Goal: Task Accomplishment & Management: Manage account settings

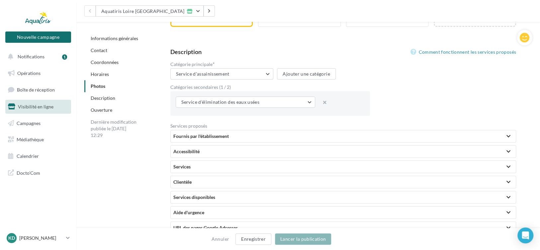
scroll to position [1847, 0]
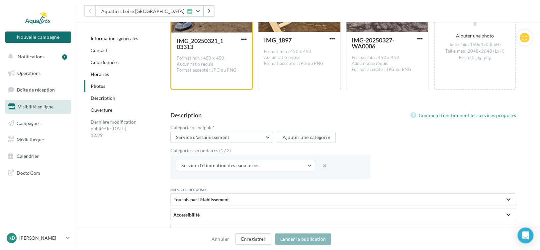
click at [400, 168] on div "Catégorie principale * Service d'assainissement Consultant en ingénierie Servic…" at bounding box center [345, 153] width 351 height 57
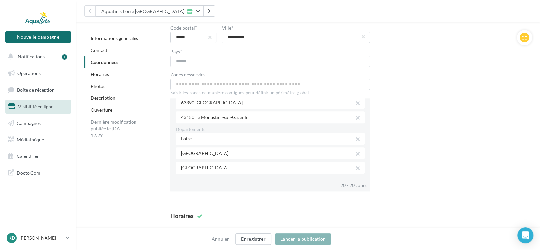
scroll to position [486, 0]
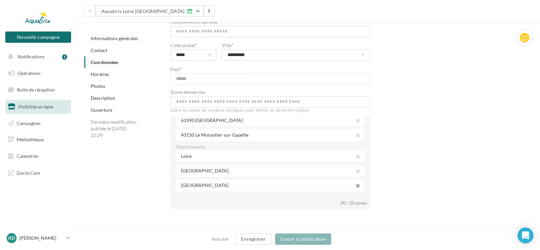
click at [356, 186] on button "button" at bounding box center [355, 186] width 5 height 9
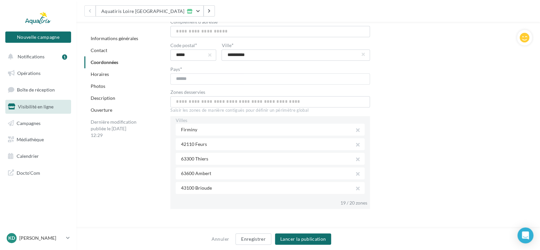
scroll to position [0, 0]
click at [355, 164] on button "button" at bounding box center [355, 164] width 5 height 9
click at [355, 161] on button "button" at bounding box center [355, 160] width 5 height 9
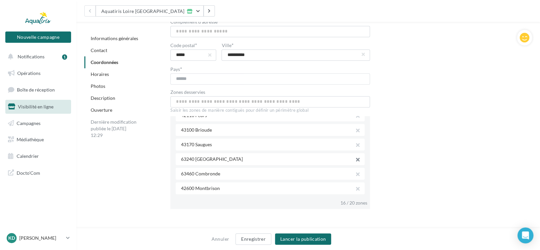
click at [357, 162] on button "button" at bounding box center [355, 160] width 5 height 9
click at [356, 161] on button "button" at bounding box center [355, 160] width 5 height 9
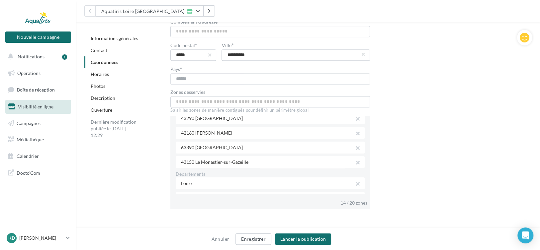
scroll to position [133, 0]
click at [355, 148] on button "button" at bounding box center [355, 148] width 5 height 9
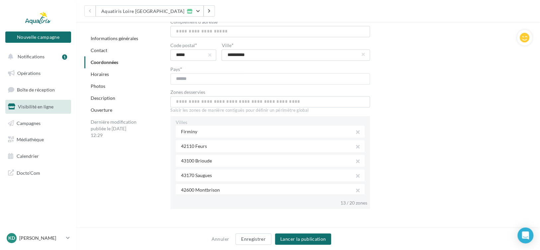
scroll to position [0, 0]
click at [256, 102] on input "text" at bounding box center [269, 101] width 199 height 11
type input "**********"
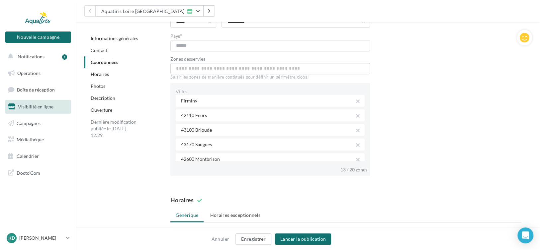
click at [212, 79] on div "Saisir les zones de manière contiguës pour définir un périmètre global" at bounding box center [269, 77] width 199 height 6
click at [187, 105] on div "Firminy" at bounding box center [270, 101] width 189 height 12
click at [354, 103] on button "button" at bounding box center [355, 102] width 5 height 9
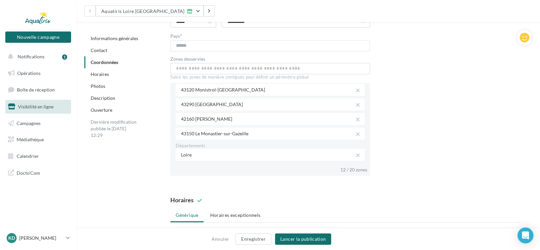
scroll to position [100, 0]
click at [212, 71] on input "text" at bounding box center [269, 68] width 199 height 11
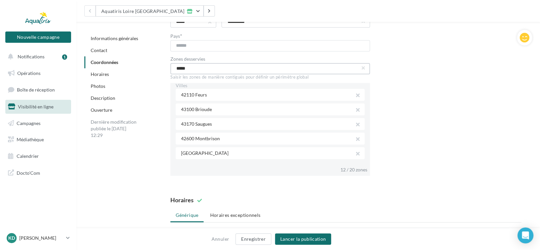
scroll to position [0, 0]
click at [275, 80] on div "Saisir les zones de manière contiguës pour définir un périmètre global" at bounding box center [269, 77] width 199 height 6
click at [261, 79] on div "Saisir les zones de manière contiguës pour définir un périmètre global" at bounding box center [269, 77] width 199 height 6
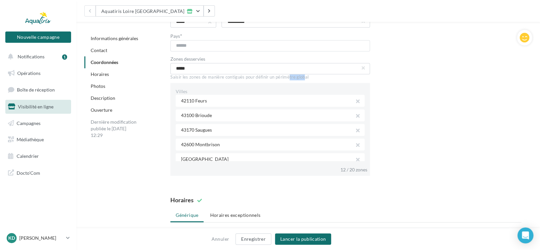
click at [261, 79] on div "Saisir les zones de manière contiguës pour définir un périmètre global" at bounding box center [269, 77] width 199 height 6
click at [225, 78] on div "Saisir les zones de manière contiguës pour définir un périmètre global" at bounding box center [269, 77] width 199 height 6
click at [219, 79] on div "Saisir les zones de manière contiguës pour définir un périmètre global" at bounding box center [269, 77] width 199 height 6
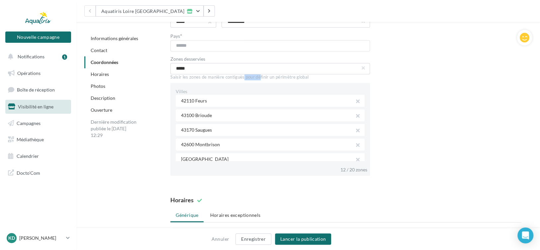
click at [219, 79] on div "Saisir les zones de manière contiguës pour définir un périmètre global" at bounding box center [269, 77] width 199 height 6
click at [192, 71] on input "*****" at bounding box center [269, 68] width 199 height 11
click at [218, 70] on input "**********" at bounding box center [269, 68] width 199 height 11
click at [195, 70] on input "**********" at bounding box center [269, 68] width 199 height 11
drag, startPoint x: 205, startPoint y: 71, endPoint x: 167, endPoint y: 70, distance: 37.9
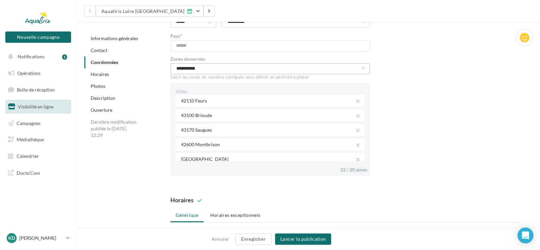
click at [167, 70] on div "**********" at bounding box center [346, 62] width 372 height 237
type input "**********"
click at [364, 69] on button "button" at bounding box center [363, 68] width 3 height 3
type input "*"
type input "**********"
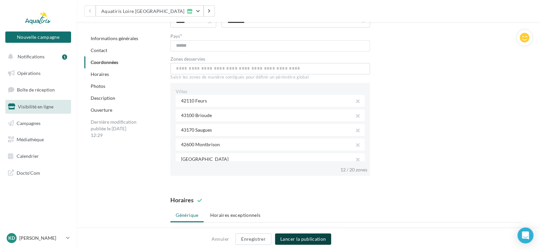
click at [307, 235] on button "Lancer la publication" at bounding box center [303, 239] width 56 height 11
click at [300, 239] on button "Lancer la publication" at bounding box center [303, 239] width 56 height 11
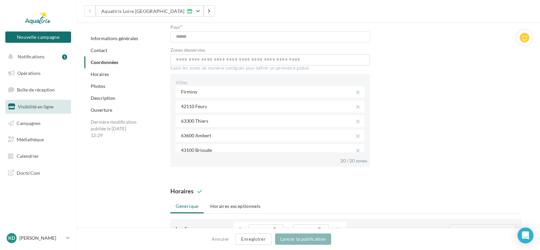
scroll to position [531, 0]
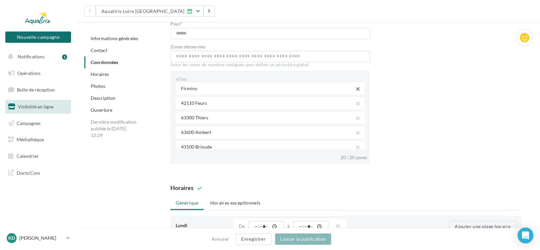
click at [356, 90] on button "button" at bounding box center [355, 89] width 5 height 9
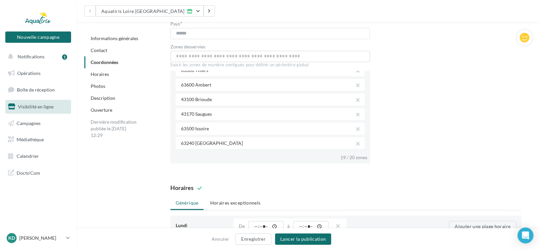
scroll to position [33, 0]
click at [355, 87] on button "button" at bounding box center [355, 85] width 5 height 9
click at [355, 115] on button "button" at bounding box center [355, 115] width 5 height 9
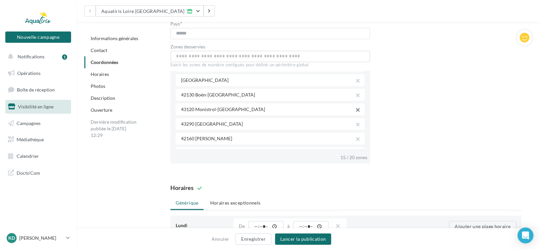
scroll to position [100, 0]
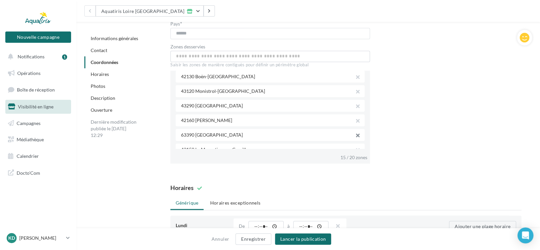
click at [354, 135] on button "button" at bounding box center [355, 136] width 5 height 9
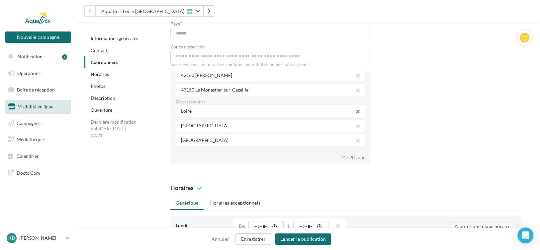
scroll to position [145, 0]
click at [355, 142] on button "button" at bounding box center [355, 141] width 5 height 9
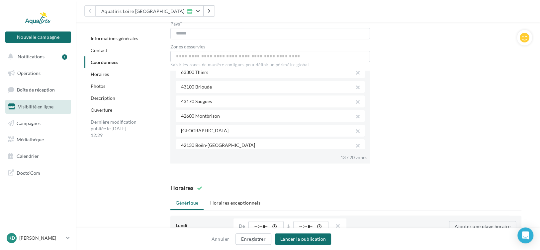
scroll to position [0, 0]
click at [355, 106] on button "button" at bounding box center [355, 104] width 5 height 9
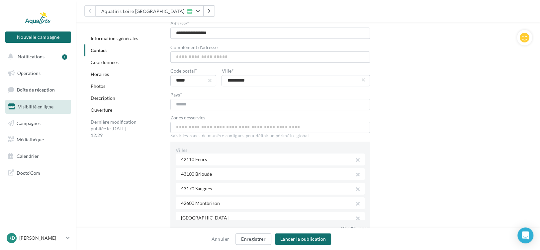
scroll to position [465, 0]
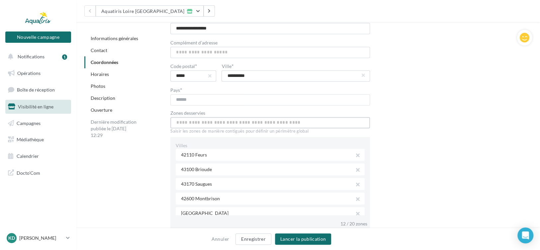
click at [227, 128] on input "text" at bounding box center [269, 122] width 199 height 11
type input "*"
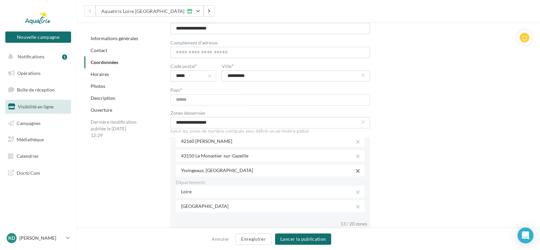
click at [353, 174] on button "button" at bounding box center [355, 171] width 5 height 9
drag, startPoint x: 217, startPoint y: 124, endPoint x: 157, endPoint y: 124, distance: 59.8
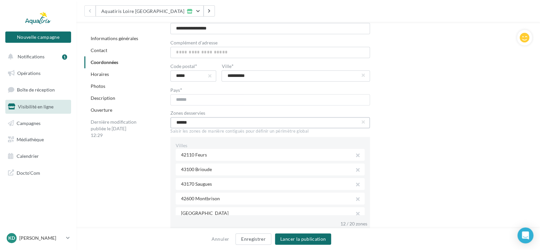
scroll to position [0, 0]
click at [225, 141] on button "43200 Yssi ngeaux, France" at bounding box center [269, 139] width 199 height 17
click at [247, 126] on input "**********" at bounding box center [269, 122] width 199 height 11
drag, startPoint x: 247, startPoint y: 124, endPoint x: 168, endPoint y: 126, distance: 79.0
click at [168, 126] on div "**********" at bounding box center [346, 116] width 372 height 237
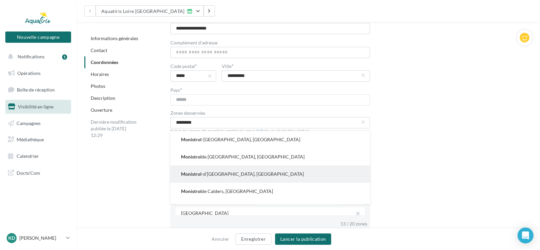
click at [190, 173] on span "Monistrol" at bounding box center [191, 174] width 21 height 7
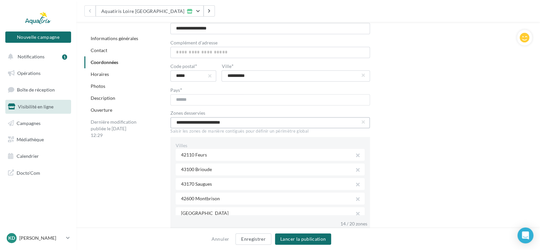
click at [237, 126] on input "**********" at bounding box center [269, 122] width 199 height 11
drag, startPoint x: 239, startPoint y: 125, endPoint x: 177, endPoint y: 130, distance: 63.0
click at [177, 130] on span "**********" at bounding box center [269, 125] width 199 height 17
click at [193, 140] on span "Saint-Chamond" at bounding box center [204, 139] width 47 height 7
click at [233, 126] on input "**********" at bounding box center [269, 122] width 199 height 11
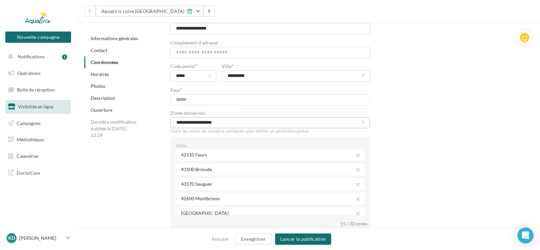
drag, startPoint x: 234, startPoint y: 124, endPoint x: 158, endPoint y: 125, distance: 75.7
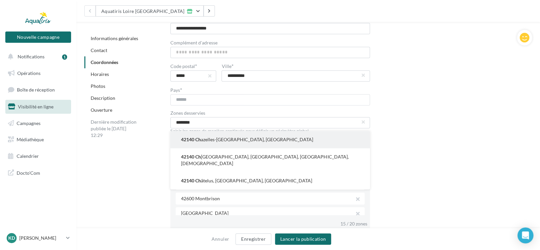
click at [202, 139] on button "42140 Ch azelles-sur-Lyon, France" at bounding box center [269, 139] width 199 height 17
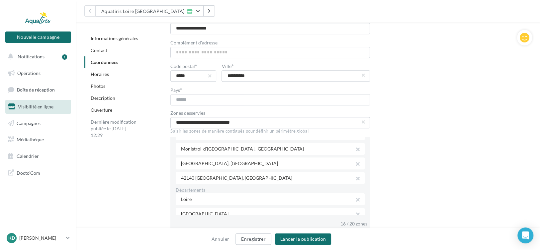
scroll to position [174, 0]
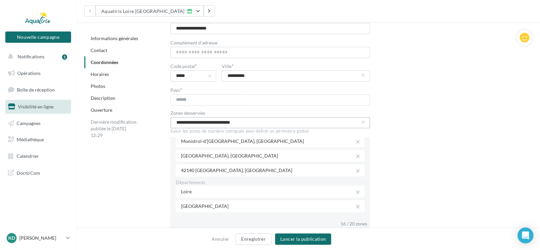
drag, startPoint x: 255, startPoint y: 126, endPoint x: 169, endPoint y: 131, distance: 85.8
click at [169, 131] on div "**********" at bounding box center [346, 116] width 372 height 237
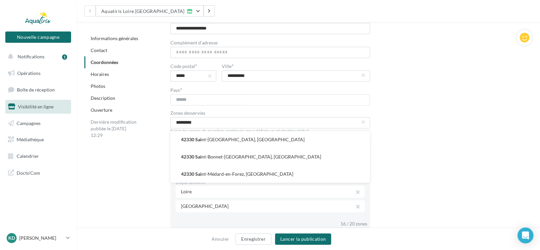
click at [206, 141] on button "42330 Sai nt-Galmier, France" at bounding box center [269, 139] width 199 height 17
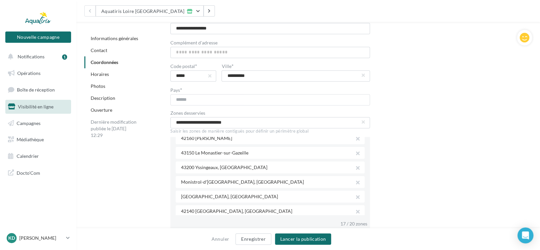
scroll to position [123, 0]
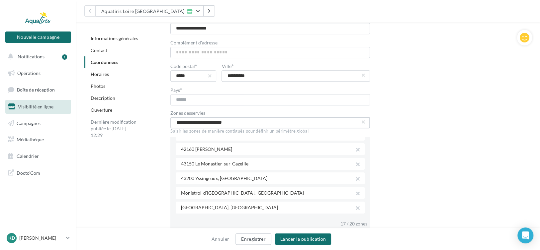
drag, startPoint x: 243, startPoint y: 125, endPoint x: 166, endPoint y: 125, distance: 77.0
click at [166, 125] on div "**********" at bounding box center [346, 116] width 372 height 237
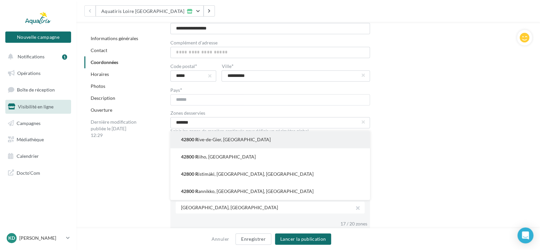
click at [210, 142] on button "42800 R ive-de-Gier, France" at bounding box center [269, 139] width 199 height 17
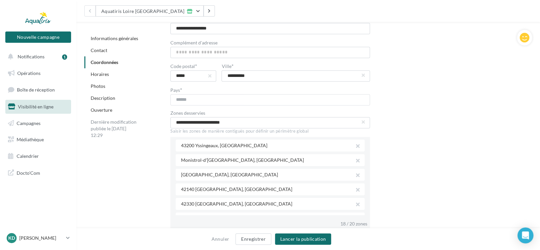
scroll to position [137, 0]
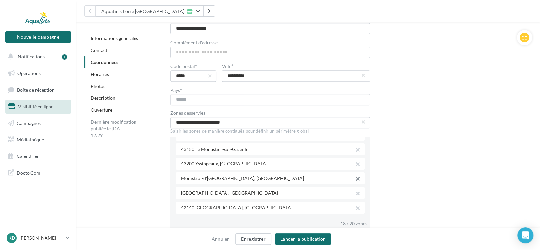
click at [356, 181] on button "button" at bounding box center [355, 179] width 5 height 9
drag, startPoint x: 242, startPoint y: 121, endPoint x: 160, endPoint y: 120, distance: 82.3
click at [160, 120] on div "**********" at bounding box center [346, 116] width 372 height 237
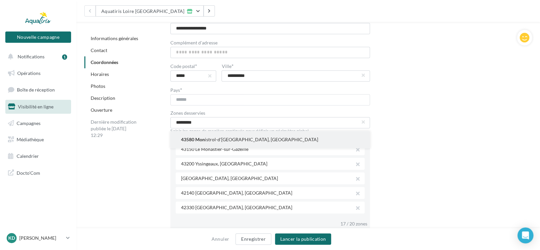
click at [201, 137] on button "43580 Mon istrol-d'Allier, France" at bounding box center [269, 139] width 199 height 17
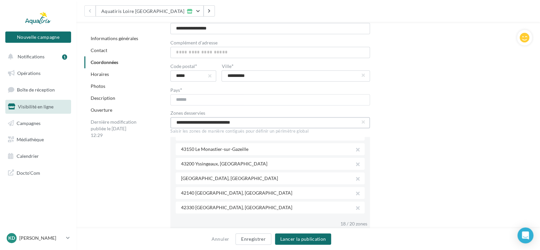
drag, startPoint x: 264, startPoint y: 124, endPoint x: 87, endPoint y: 121, distance: 177.3
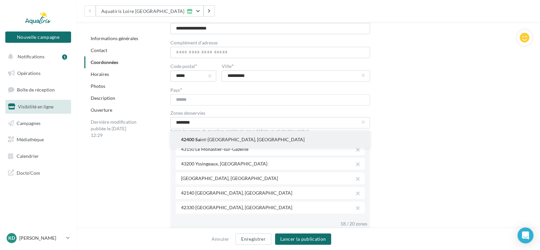
click at [205, 140] on button "42400 Sa int-Chamond, France" at bounding box center [269, 139] width 199 height 17
type input "**********"
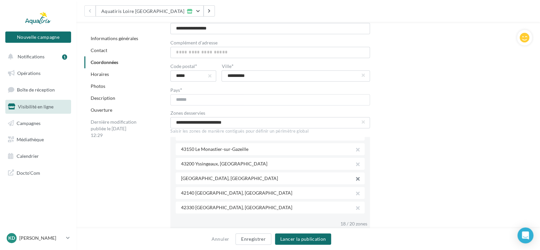
click at [354, 178] on button "button" at bounding box center [355, 179] width 5 height 9
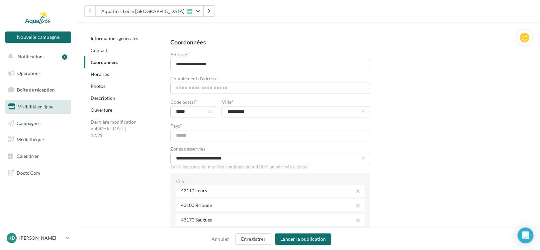
scroll to position [432, 0]
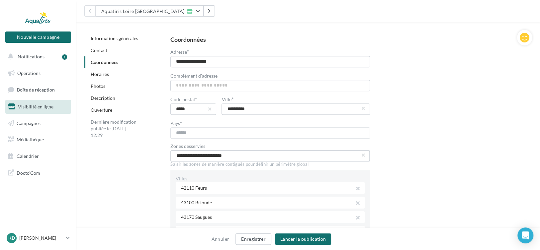
click at [248, 158] on input "**********" at bounding box center [269, 155] width 199 height 11
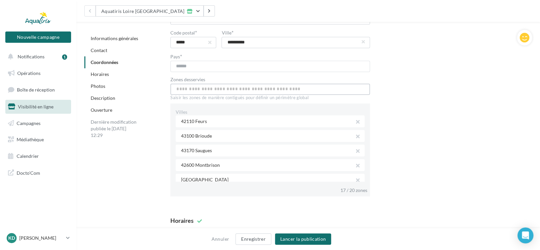
scroll to position [498, 0]
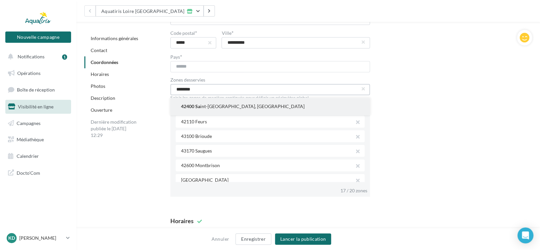
type input "********"
click at [236, 109] on button "42400 Sa int-Chamond, France" at bounding box center [269, 106] width 199 height 17
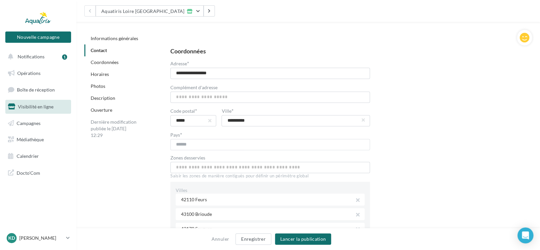
scroll to position [465, 0]
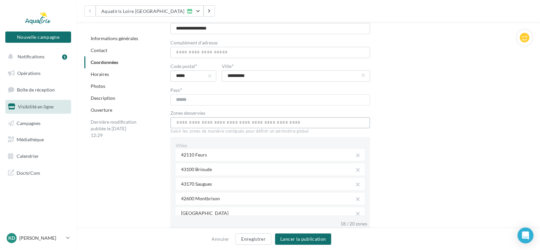
click at [213, 125] on input "text" at bounding box center [269, 122] width 199 height 11
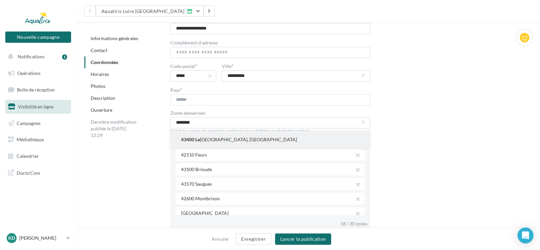
click at [216, 137] on button "43400 Le Chambon-sur-Lignon, France" at bounding box center [269, 139] width 199 height 17
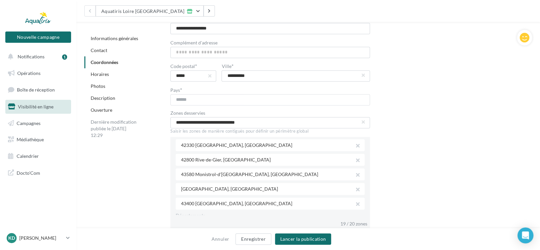
scroll to position [185, 0]
drag, startPoint x: 260, startPoint y: 125, endPoint x: 170, endPoint y: 131, distance: 89.5
click at [170, 131] on span "**********" at bounding box center [269, 125] width 199 height 17
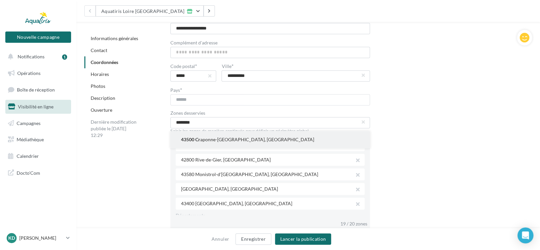
click at [203, 144] on button "43500 Cr aponne-sur-Arzon, France" at bounding box center [269, 139] width 199 height 17
type input "**********"
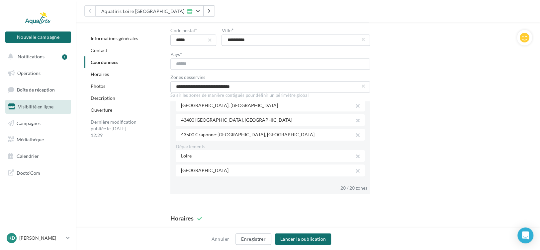
scroll to position [498, 0]
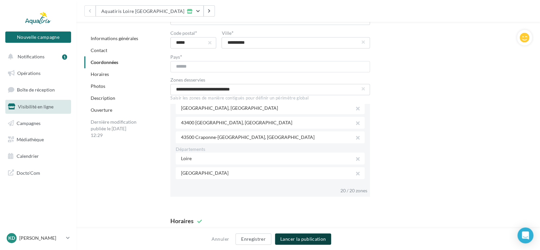
click at [303, 238] on button "Lancer la publication" at bounding box center [303, 239] width 56 height 11
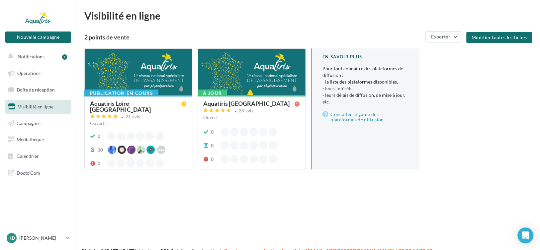
click at [150, 69] on div at bounding box center [138, 72] width 107 height 47
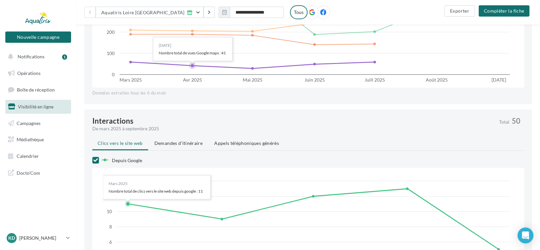
scroll to position [426, 0]
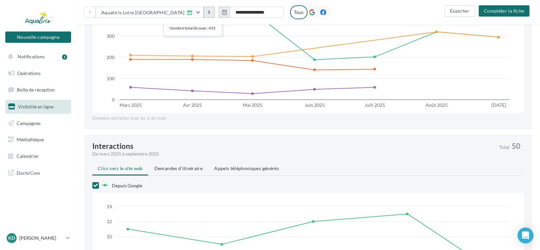
click at [204, 14] on button "button" at bounding box center [209, 12] width 11 height 11
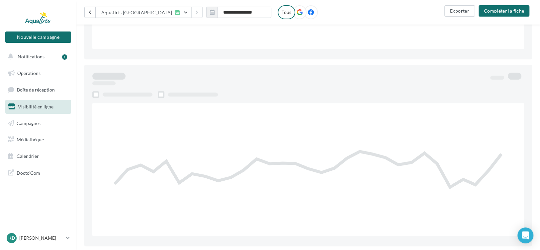
type input "**********"
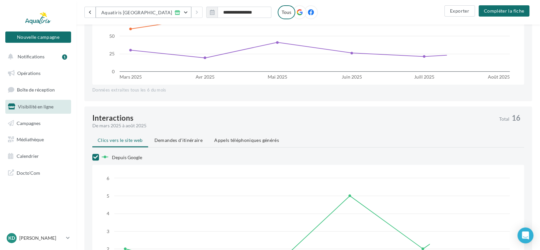
click at [166, 14] on button "Aquatiris [GEOGRAPHIC_DATA]" at bounding box center [144, 12] width 96 height 11
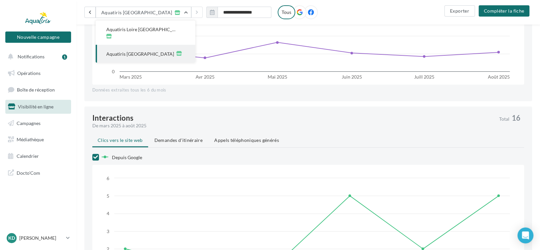
click at [176, 5] on div "**********" at bounding box center [308, 12] width 464 height 25
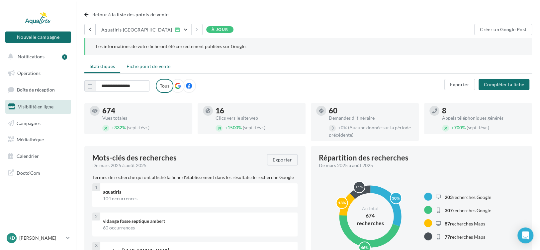
click at [149, 64] on span "Fiche point de vente" at bounding box center [149, 66] width 44 height 6
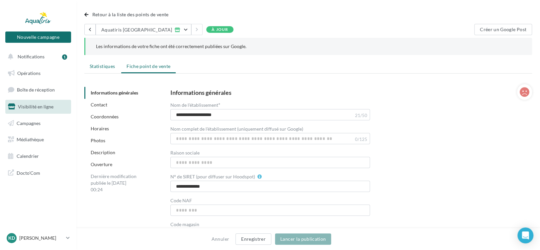
click at [110, 65] on span "Statistiques" at bounding box center [102, 66] width 25 height 6
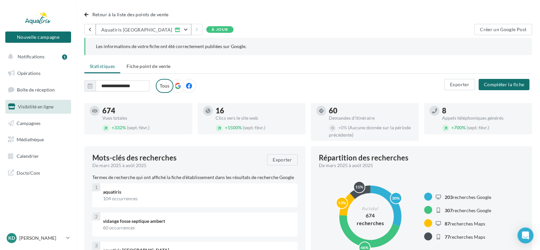
click at [163, 31] on button "Aquatiris [GEOGRAPHIC_DATA]" at bounding box center [144, 29] width 96 height 11
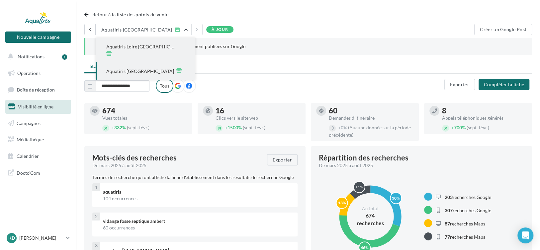
click at [149, 48] on span "Aquatiris Loire [GEOGRAPHIC_DATA]" at bounding box center [141, 46] width 71 height 7
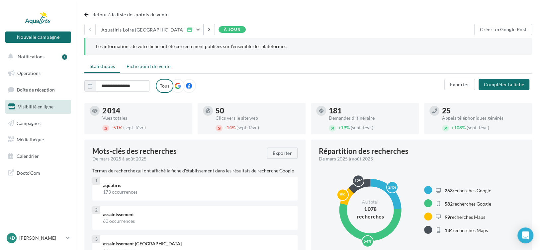
click at [139, 64] on span "Fiche point de vente" at bounding box center [149, 66] width 44 height 6
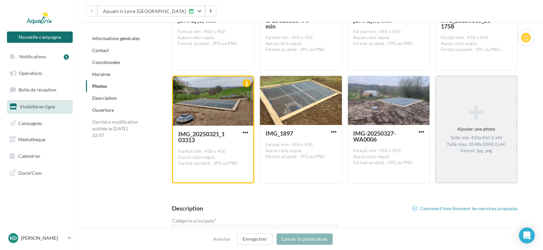
scroll to position [1776, 0]
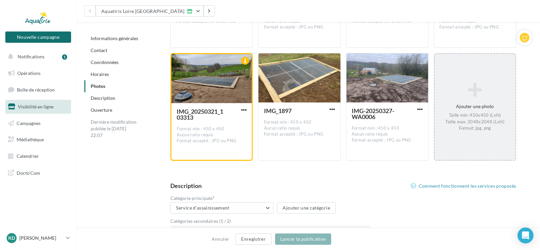
click at [472, 112] on div "Ajouter une photo Taille min: 450x450 (LxH) Taille max: 2048x2048 (LxH) Format:…" at bounding box center [475, 107] width 80 height 56
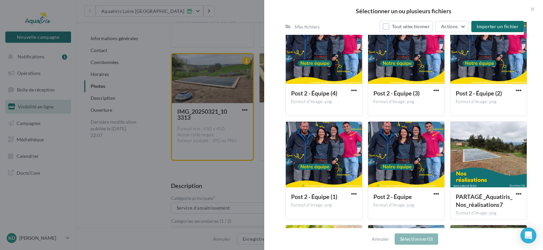
scroll to position [641, 0]
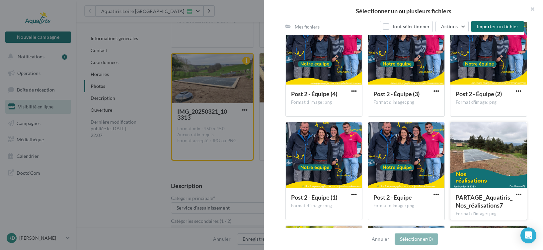
click at [503, 167] on div at bounding box center [489, 156] width 76 height 66
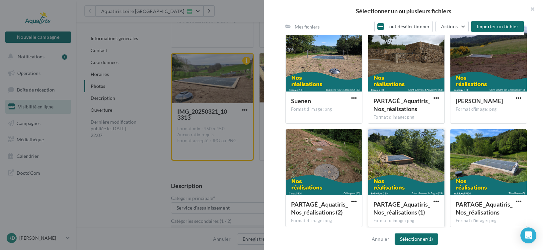
scroll to position [376, 0]
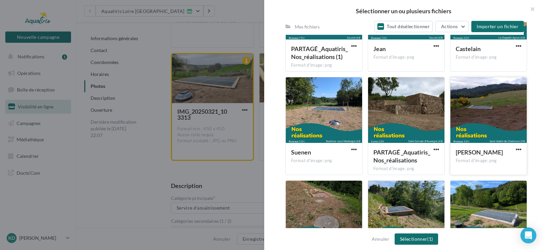
click at [496, 113] on div at bounding box center [489, 110] width 76 height 66
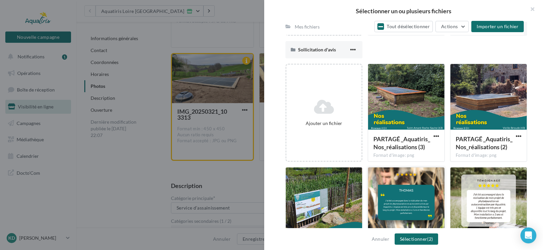
scroll to position [77, 0]
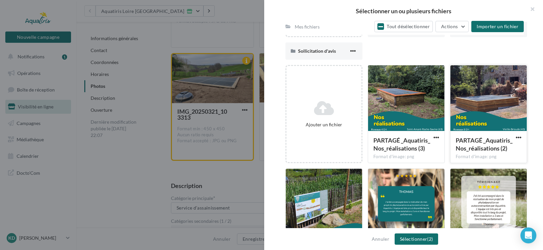
click at [492, 101] on div at bounding box center [489, 98] width 76 height 66
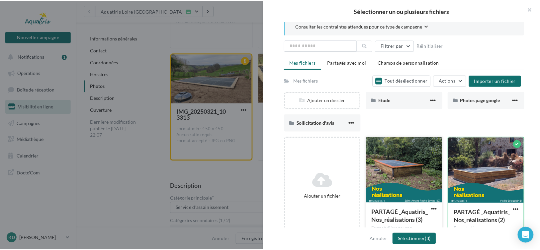
scroll to position [0, 0]
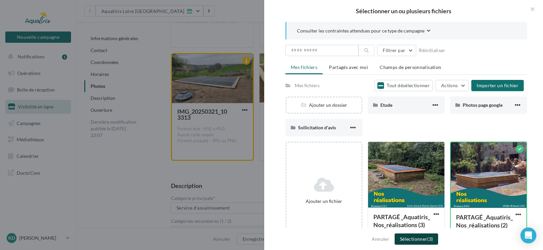
click at [417, 240] on button "Sélectionner (3)" at bounding box center [416, 239] width 43 height 11
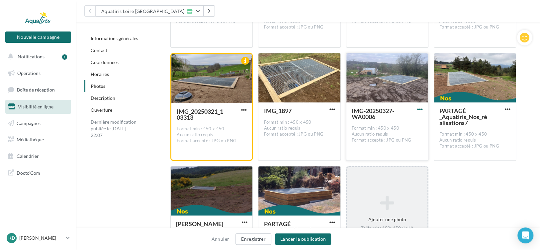
click at [421, 110] on span "button" at bounding box center [420, 110] width 6 height 6
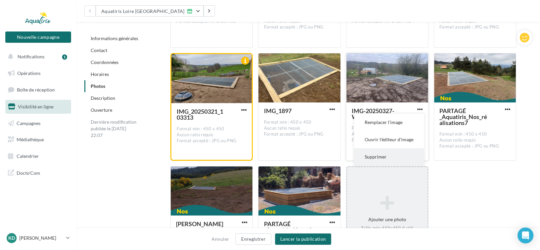
click at [384, 157] on button "Supprimer" at bounding box center [389, 156] width 70 height 17
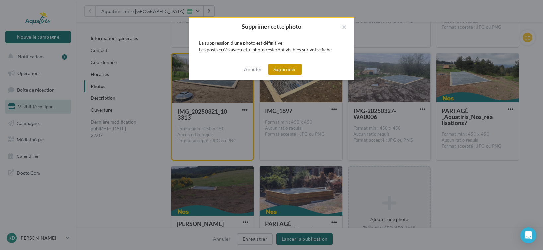
click at [292, 73] on button "Supprimer" at bounding box center [285, 69] width 34 height 11
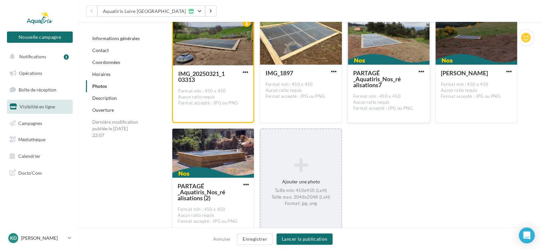
scroll to position [1810, 0]
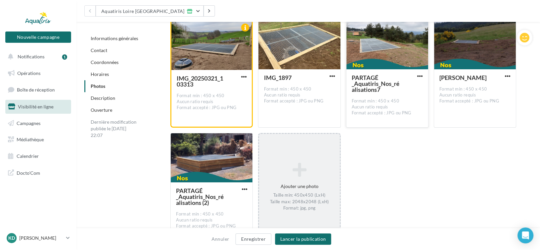
click at [307, 176] on icon at bounding box center [299, 170] width 75 height 16
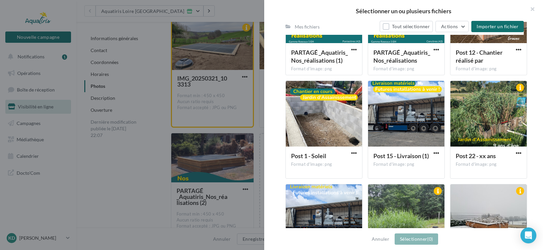
scroll to position [1421, 0]
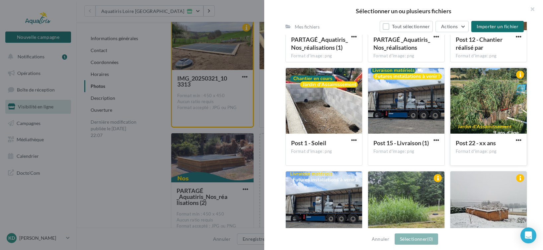
click at [494, 105] on div at bounding box center [489, 101] width 76 height 66
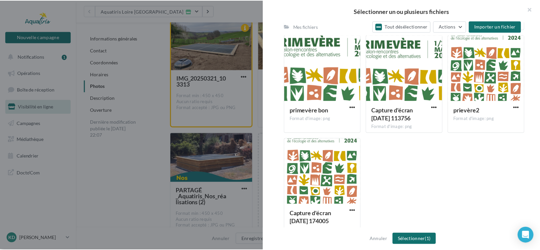
scroll to position [3952, 0]
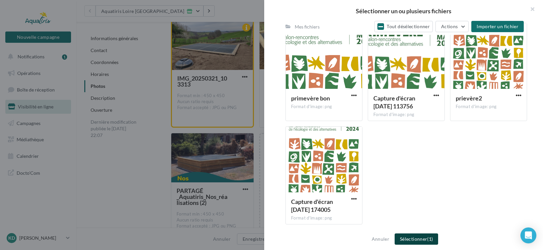
click at [430, 239] on span "(1)" at bounding box center [430, 239] width 6 height 6
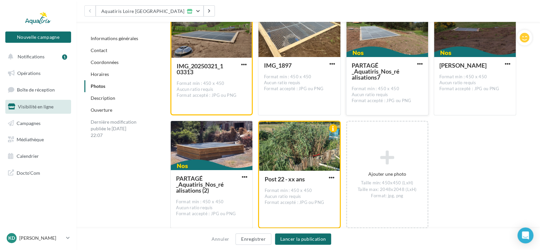
scroll to position [1810, 0]
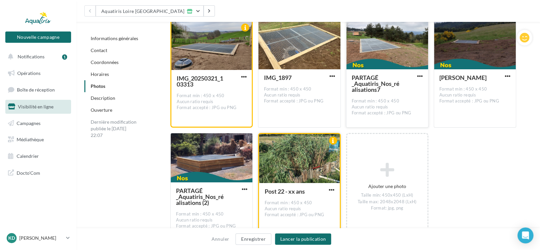
click at [308, 157] on div at bounding box center [299, 159] width 80 height 50
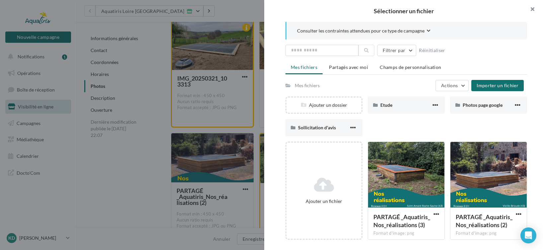
click at [534, 10] on button "button" at bounding box center [530, 10] width 27 height 20
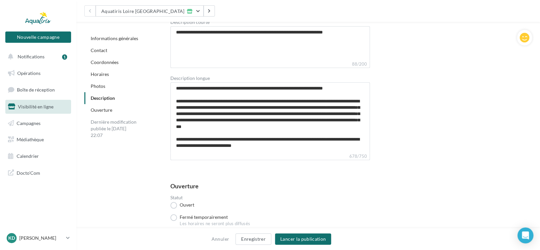
scroll to position [2326, 0]
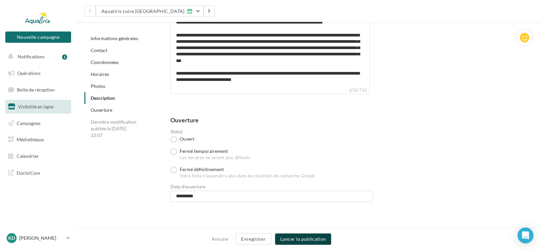
click at [311, 238] on button "Lancer la publication" at bounding box center [303, 239] width 56 height 11
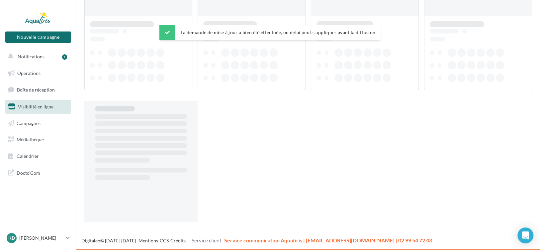
scroll to position [11, 0]
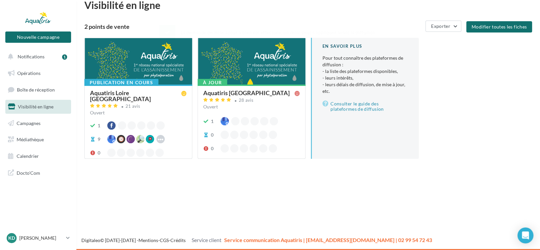
click at [274, 79] on div at bounding box center [251, 61] width 107 height 47
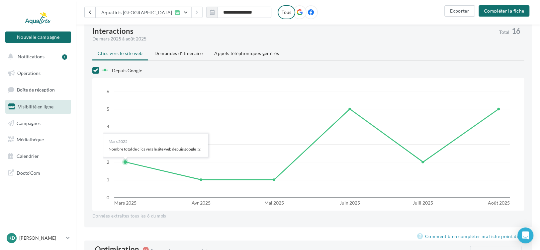
scroll to position [512, 0]
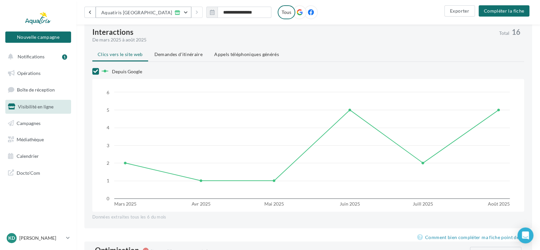
click at [163, 14] on button "Aquatiris [GEOGRAPHIC_DATA]" at bounding box center [144, 12] width 96 height 11
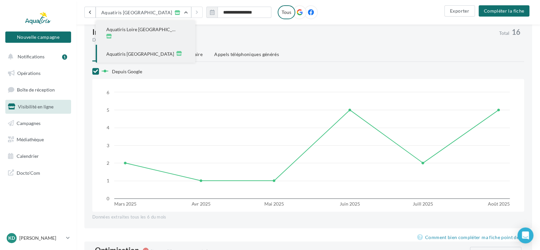
click at [155, 30] on span "Aquatiris Loire [GEOGRAPHIC_DATA]" at bounding box center [141, 29] width 71 height 7
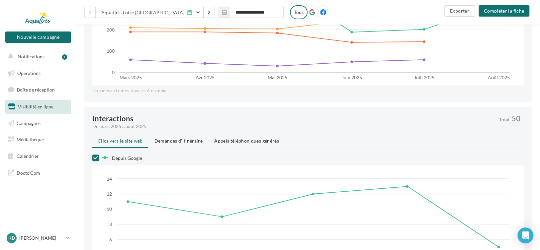
scroll to position [424, 0]
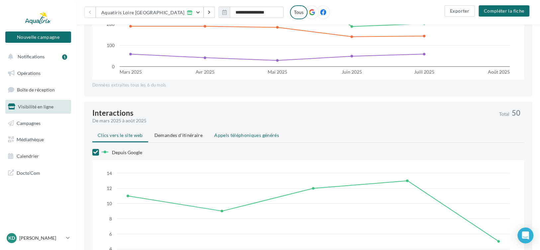
click at [239, 135] on span "Appels téléphoniques générés" at bounding box center [246, 135] width 65 height 6
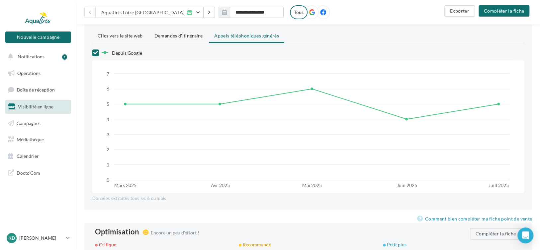
scroll to position [524, 0]
click at [174, 36] on span "Demandes d'itinéraire" at bounding box center [178, 36] width 48 height 6
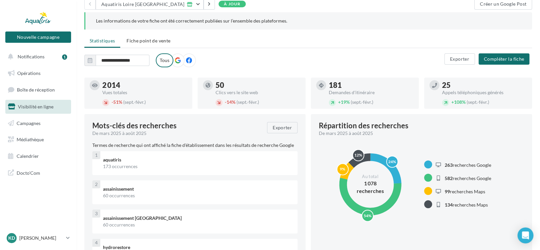
scroll to position [0, 0]
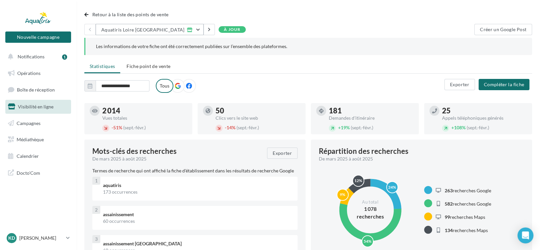
click at [175, 32] on button "Aquatiris Loire [GEOGRAPHIC_DATA]" at bounding box center [150, 29] width 108 height 11
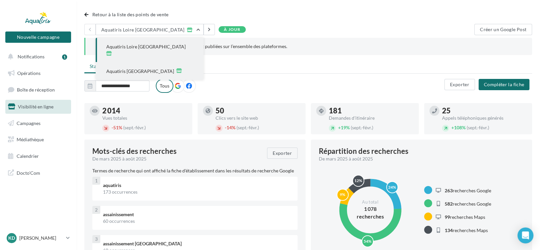
click at [154, 62] on div "Aquatiris [GEOGRAPHIC_DATA]" at bounding box center [150, 71] width 108 height 18
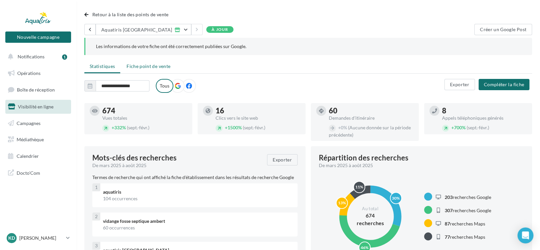
click at [155, 64] on span "Fiche point de vente" at bounding box center [149, 66] width 44 height 6
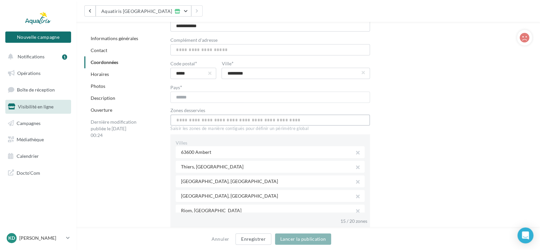
click at [225, 123] on input "text" at bounding box center [269, 120] width 199 height 11
click at [183, 122] on input "**********" at bounding box center [269, 120] width 199 height 11
click at [197, 140] on span "Châtel-Guyon" at bounding box center [195, 137] width 29 height 7
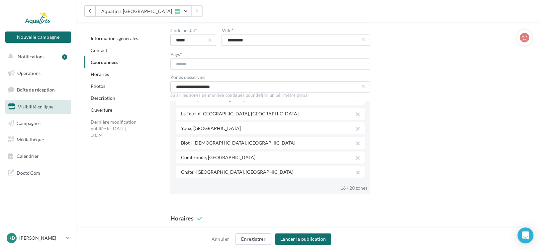
scroll to position [167, 0]
click at [230, 91] on input "**********" at bounding box center [269, 86] width 199 height 11
drag, startPoint x: 230, startPoint y: 89, endPoint x: 160, endPoint y: 94, distance: 70.3
click at [160, 94] on div "**********" at bounding box center [346, 80] width 372 height 237
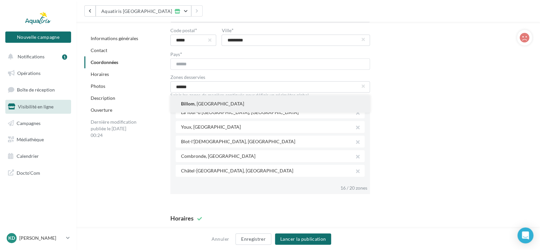
click at [197, 105] on button "Billom , France" at bounding box center [269, 103] width 199 height 17
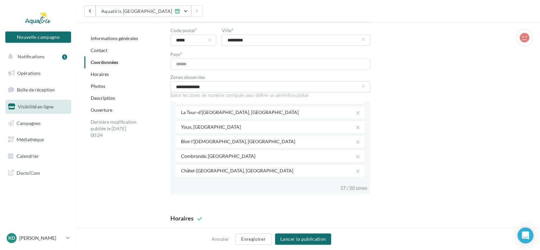
scroll to position [182, 0]
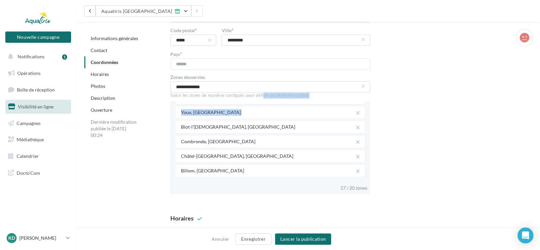
drag, startPoint x: 227, startPoint y: 93, endPoint x: 183, endPoint y: 124, distance: 54.1
click at [183, 124] on div "**********" at bounding box center [269, 134] width 199 height 119
click at [211, 90] on input "**********" at bounding box center [269, 86] width 199 height 11
drag, startPoint x: 208, startPoint y: 87, endPoint x: 169, endPoint y: 87, distance: 39.5
click at [169, 87] on div "**********" at bounding box center [346, 80] width 372 height 237
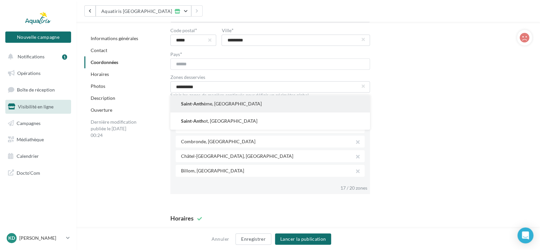
click at [206, 106] on button "Saint-Anth ème, France" at bounding box center [269, 103] width 199 height 17
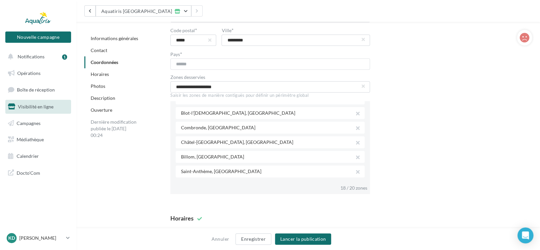
scroll to position [197, 0]
drag, startPoint x: 234, startPoint y: 83, endPoint x: 156, endPoint y: 85, distance: 78.0
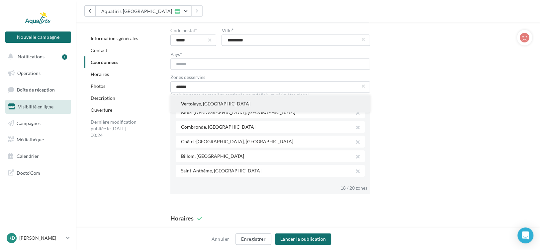
click at [204, 110] on button "Vertol aye, France" at bounding box center [269, 103] width 199 height 17
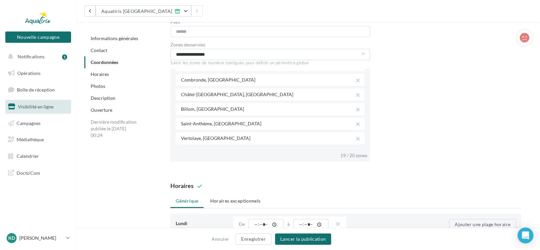
scroll to position [498, 0]
drag, startPoint x: 214, startPoint y: 55, endPoint x: 162, endPoint y: 63, distance: 53.4
click at [162, 63] on div "**********" at bounding box center [346, 47] width 372 height 237
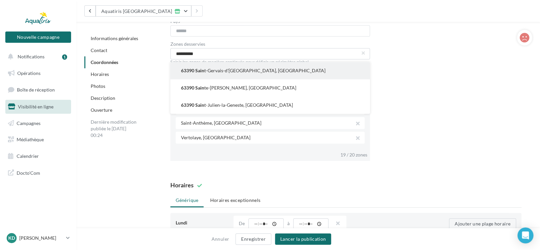
click at [195, 74] on span "63390 Sain" at bounding box center [192, 70] width 23 height 7
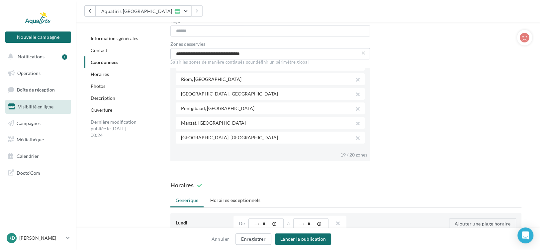
scroll to position [66, 0]
drag, startPoint x: 269, startPoint y: 53, endPoint x: 155, endPoint y: 55, distance: 113.6
click at [228, 70] on button "63210 R ochefort-Montagne, France" at bounding box center [269, 70] width 199 height 17
type input "**********"
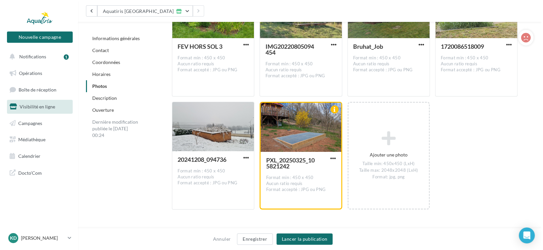
scroll to position [1660, 0]
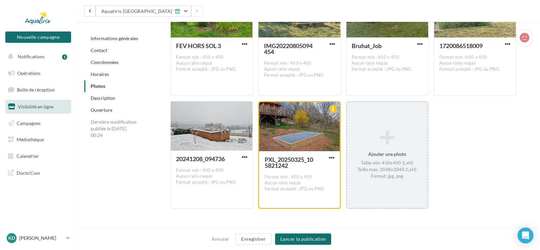
click at [388, 135] on icon at bounding box center [387, 138] width 75 height 16
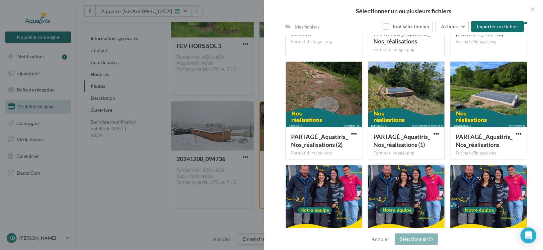
scroll to position [474, 0]
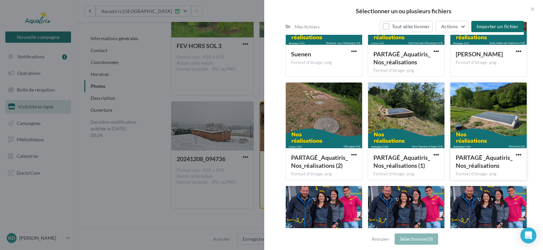
click at [501, 118] on div at bounding box center [489, 116] width 76 height 66
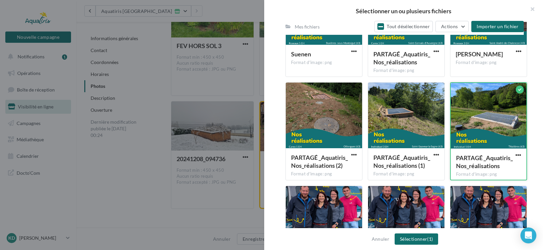
drag, startPoint x: 501, startPoint y: 118, endPoint x: 475, endPoint y: 127, distance: 26.9
click at [492, 123] on div at bounding box center [489, 116] width 76 height 66
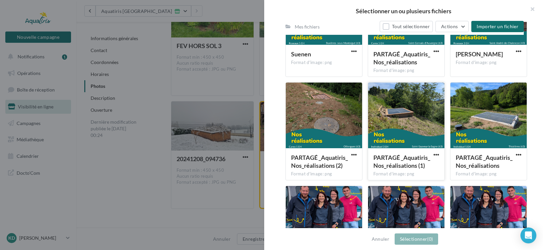
click at [421, 123] on div at bounding box center [406, 116] width 76 height 66
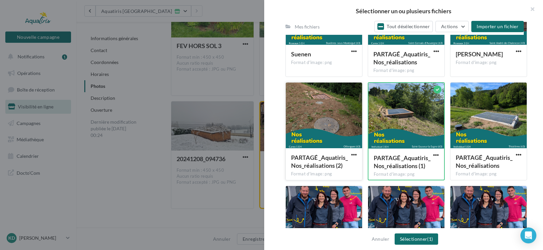
click at [346, 125] on div at bounding box center [324, 116] width 76 height 66
click at [496, 136] on div at bounding box center [489, 116] width 76 height 66
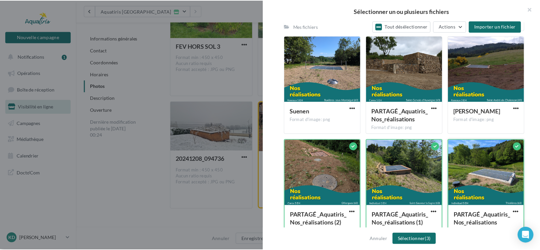
scroll to position [407, 0]
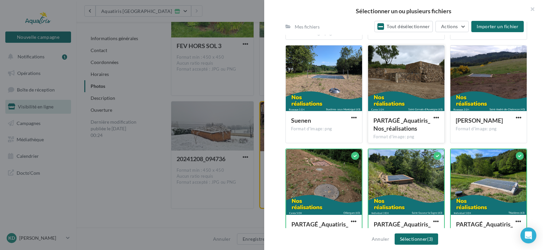
click at [426, 111] on div "PARTAGÉ _Aquatiris_Nos_réalisations Format d'image: png" at bounding box center [406, 126] width 76 height 31
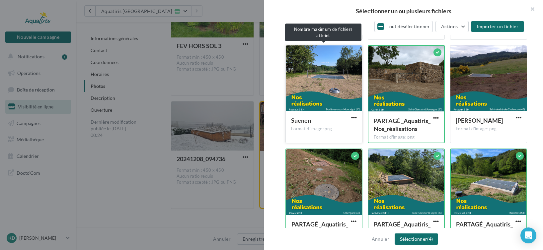
click at [356, 106] on div at bounding box center [324, 78] width 76 height 66
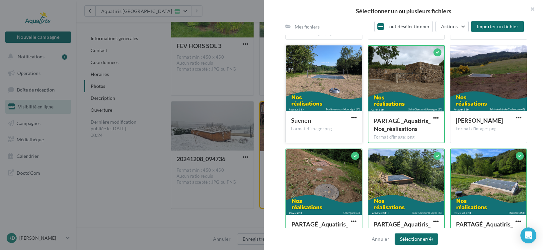
click at [337, 105] on div at bounding box center [324, 78] width 76 height 66
click at [420, 239] on button "Sélectionner (4)" at bounding box center [416, 239] width 43 height 11
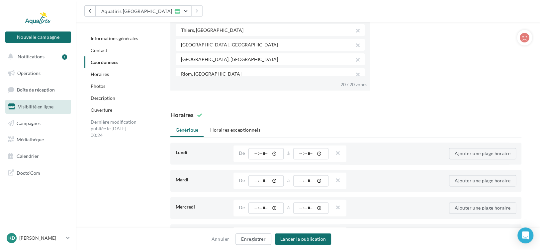
scroll to position [531, 0]
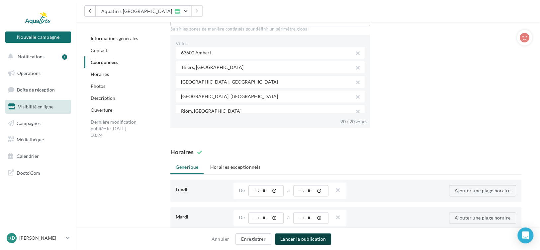
click at [315, 238] on button "Lancer la publication" at bounding box center [303, 239] width 56 height 11
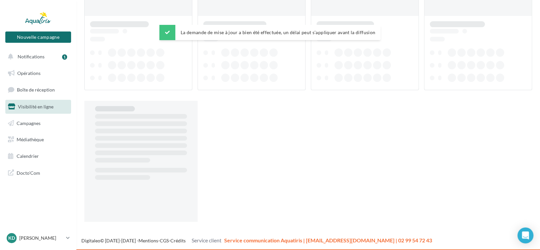
scroll to position [11, 0]
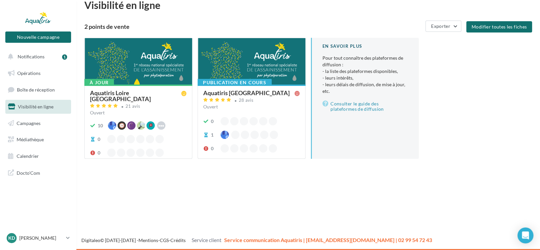
click at [142, 59] on div at bounding box center [138, 61] width 107 height 47
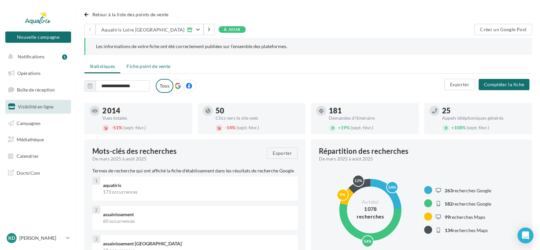
click at [153, 70] on li "Fiche point de vente" at bounding box center [148, 66] width 54 height 12
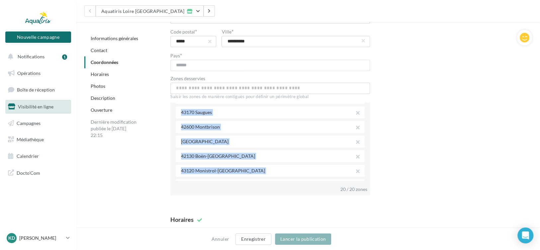
scroll to position [0, 0]
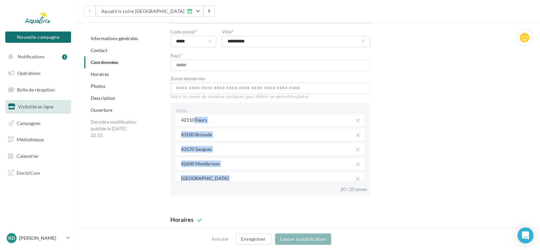
drag, startPoint x: 254, startPoint y: 138, endPoint x: 176, endPoint y: 122, distance: 79.6
click at [176, 121] on div "Villes 42110 Feurs 43100 Brioude 43170 Saugues 42600 Montbrison 43350 Saint-Pau…" at bounding box center [273, 241] width 194 height 267
copy div "42110 Feurs 43100 Brioude 43170 Saugues 42600 Montbrison 43350 Saint-Paulien 42…"
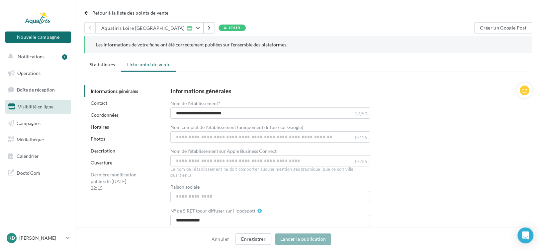
scroll to position [0, 0]
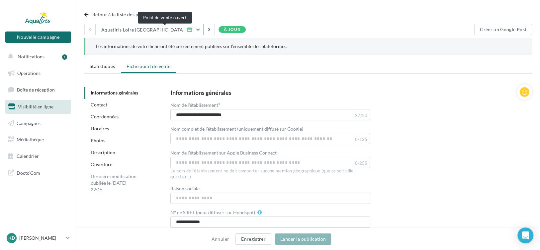
click at [187, 30] on icon "button" at bounding box center [190, 30] width 6 height 5
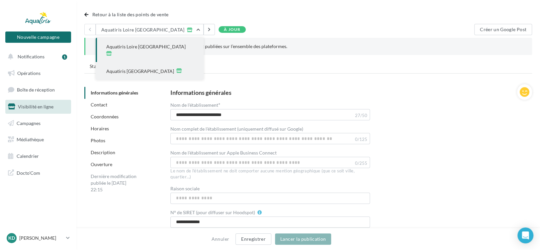
click at [141, 62] on div "Aquatiris [GEOGRAPHIC_DATA]" at bounding box center [150, 71] width 108 height 18
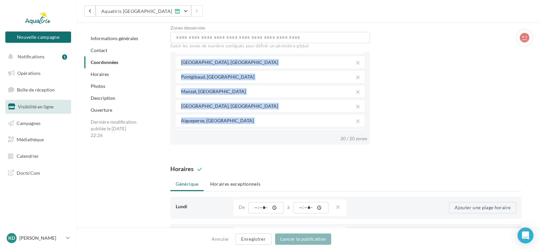
scroll to position [226, 0]
drag, startPoint x: 181, startPoint y: 70, endPoint x: 243, endPoint y: 147, distance: 98.3
click at [243, 147] on div "**********" at bounding box center [346, 31] width 372 height 237
copy div "63600 Ambert Thiers, France Issoire, France Clermont-Ferrand, France Riom, Fran…"
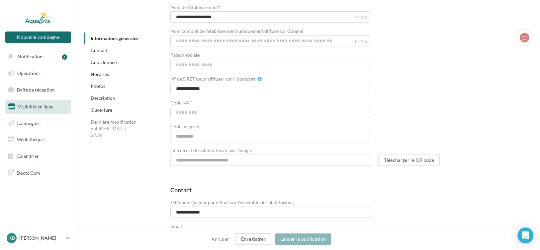
scroll to position [83, 0]
